Goal: Navigation & Orientation: Go to known website

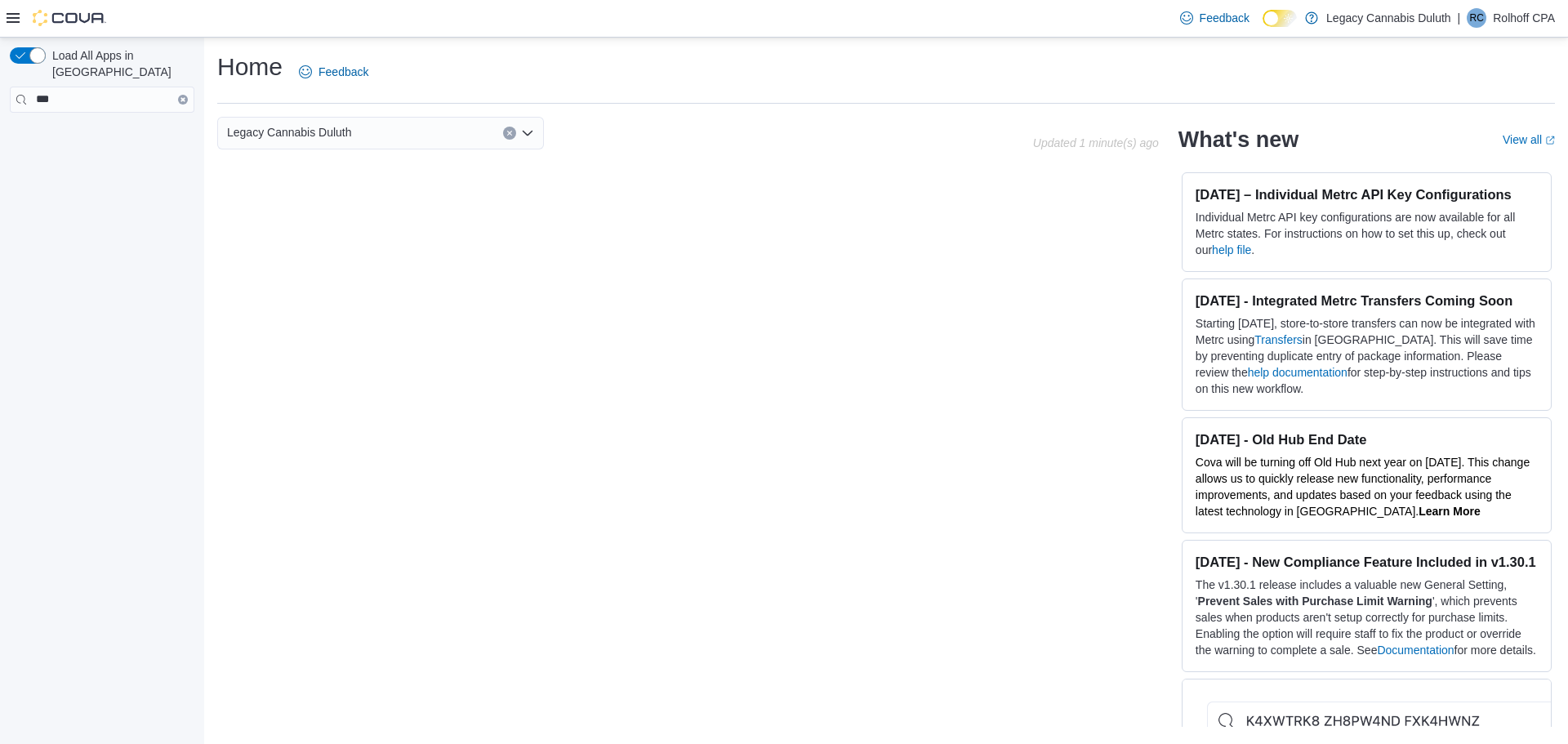
click at [530, 133] on icon "Open list of options" at bounding box center [528, 132] width 10 height 5
click at [530, 133] on icon "Close list of options" at bounding box center [528, 132] width 10 height 5
click at [76, 53] on span "Load All Apps in [GEOGRAPHIC_DATA]" at bounding box center [120, 63] width 149 height 32
click at [18, 12] on icon at bounding box center [13, 18] width 13 height 13
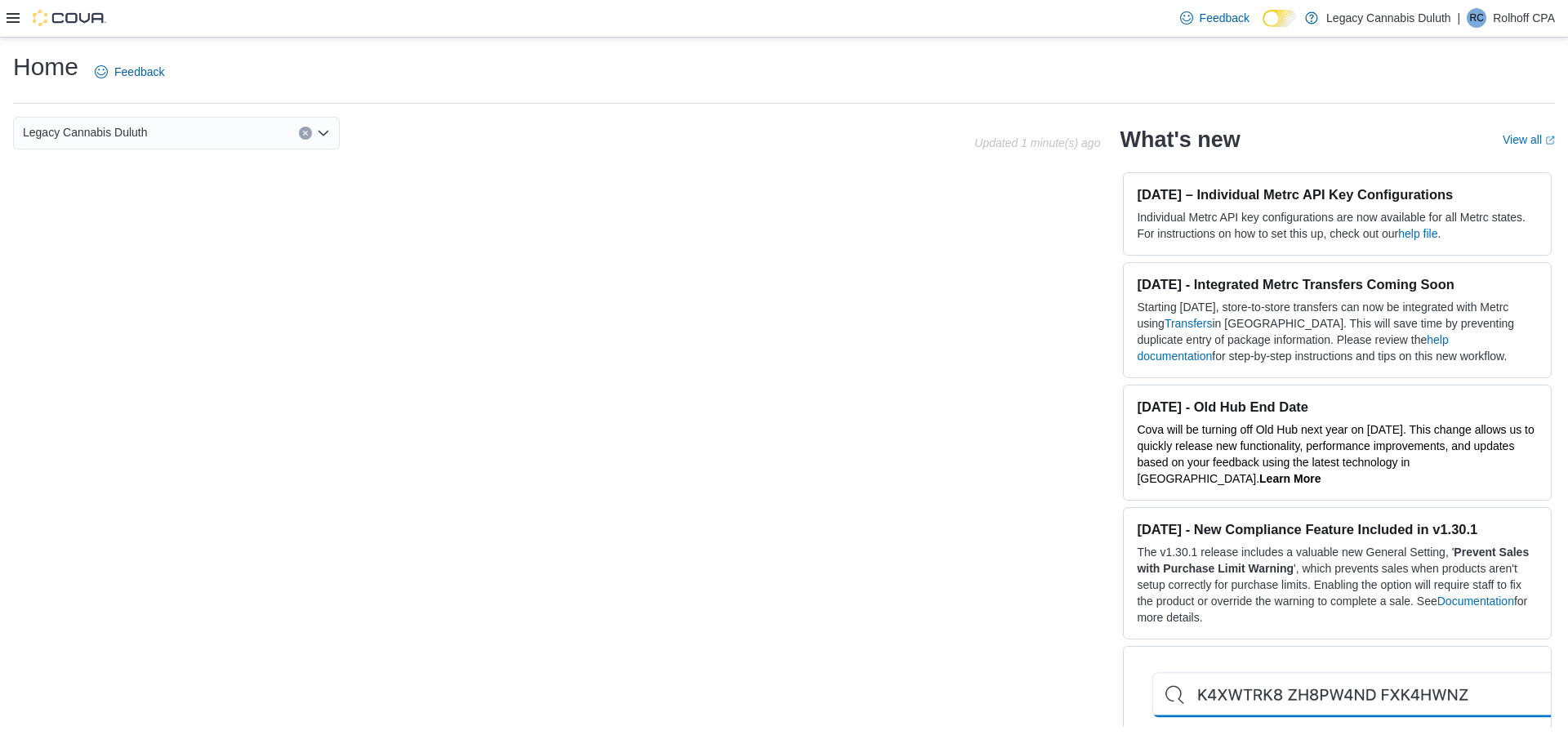
click at [18, 12] on icon at bounding box center [13, 18] width 13 height 13
